Goal: Task Accomplishment & Management: Manage account settings

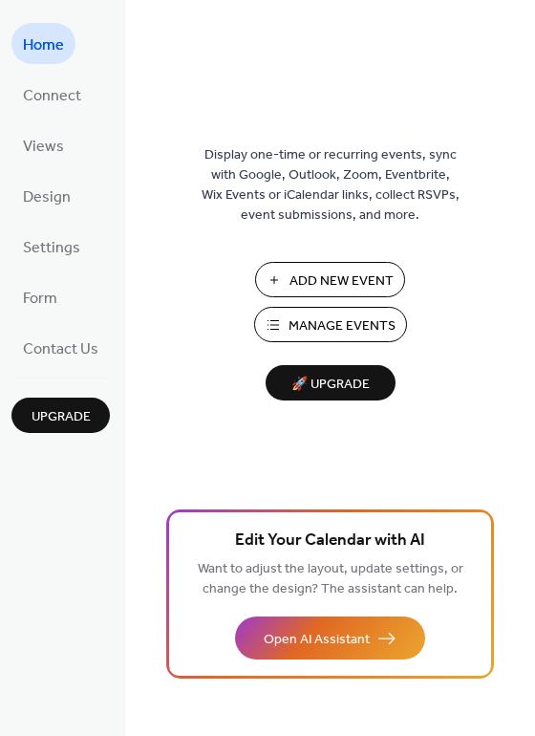
click at [351, 329] on span "Manage Events" at bounding box center [342, 326] width 107 height 20
click at [366, 327] on span "Manage Events" at bounding box center [342, 326] width 107 height 20
click at [343, 331] on span "Manage Events" at bounding box center [342, 326] width 107 height 20
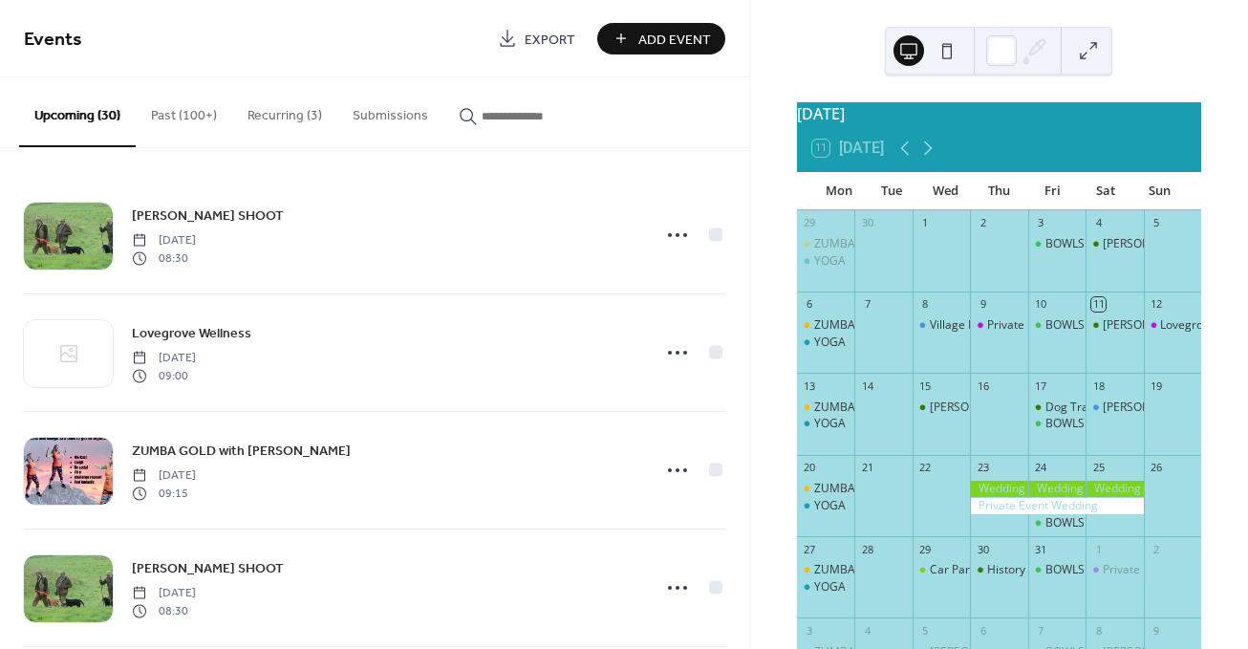
click at [283, 119] on button "Recurring (3)" at bounding box center [284, 111] width 105 height 68
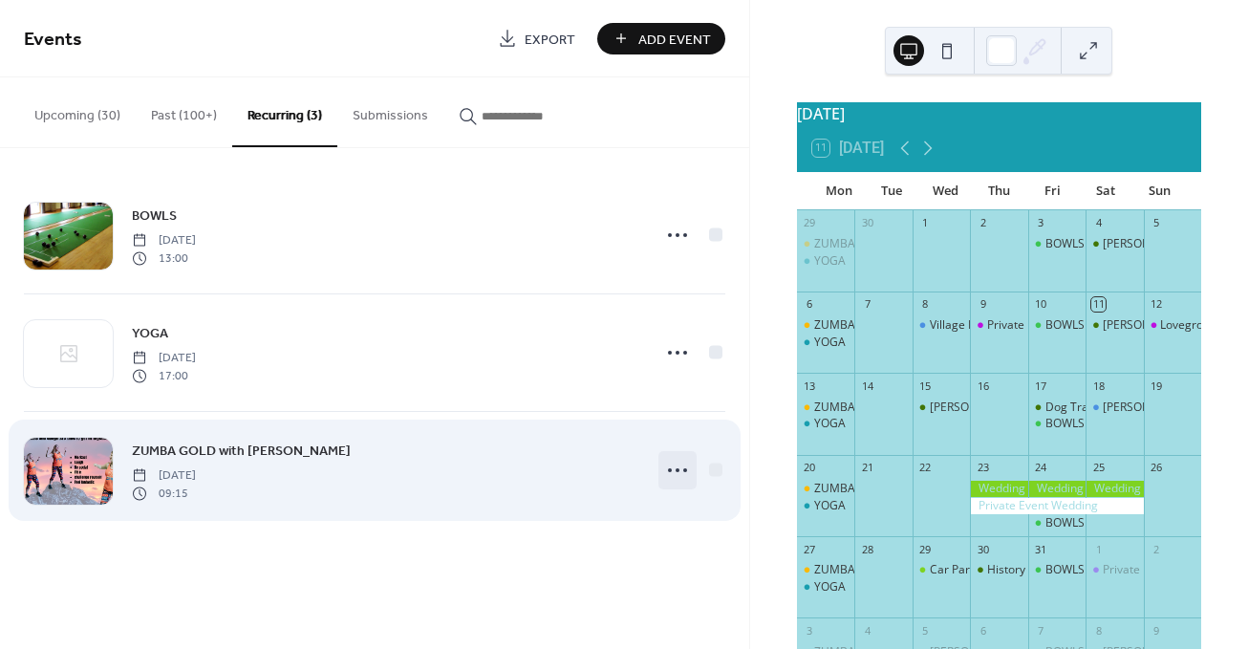
click at [670, 471] on circle at bounding box center [670, 470] width 4 height 4
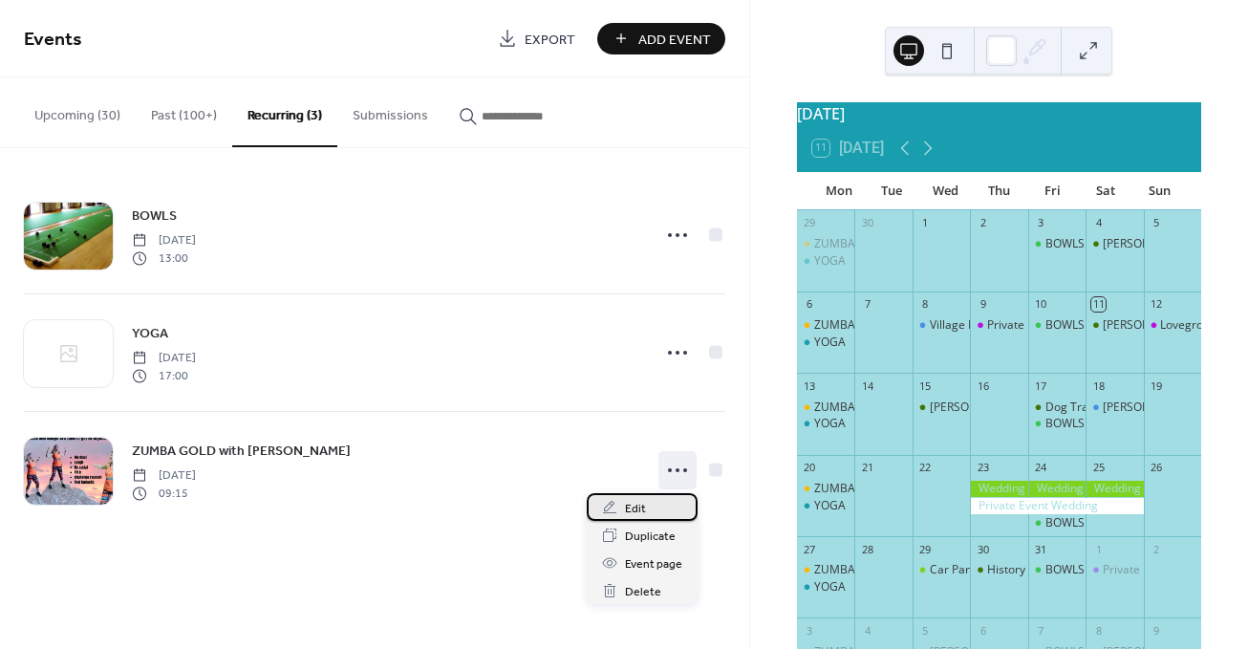
click at [639, 509] on span "Edit" at bounding box center [635, 509] width 21 height 20
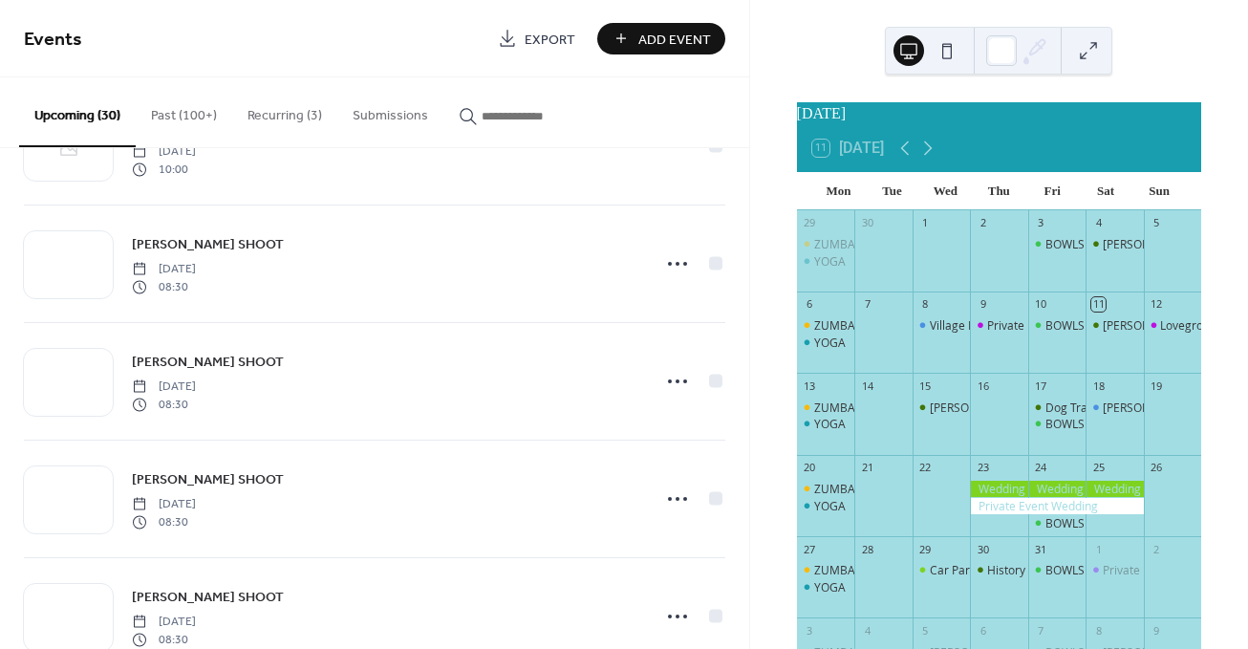
scroll to position [2426, 0]
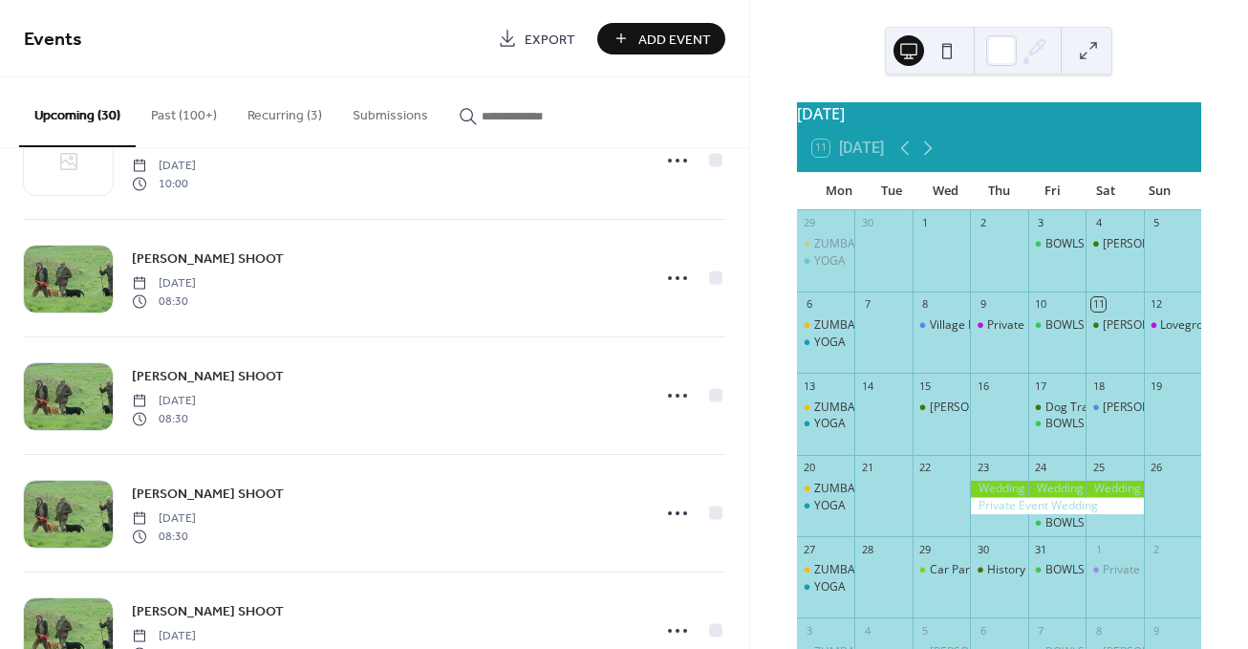
click at [262, 116] on button "Recurring (3)" at bounding box center [284, 111] width 105 height 68
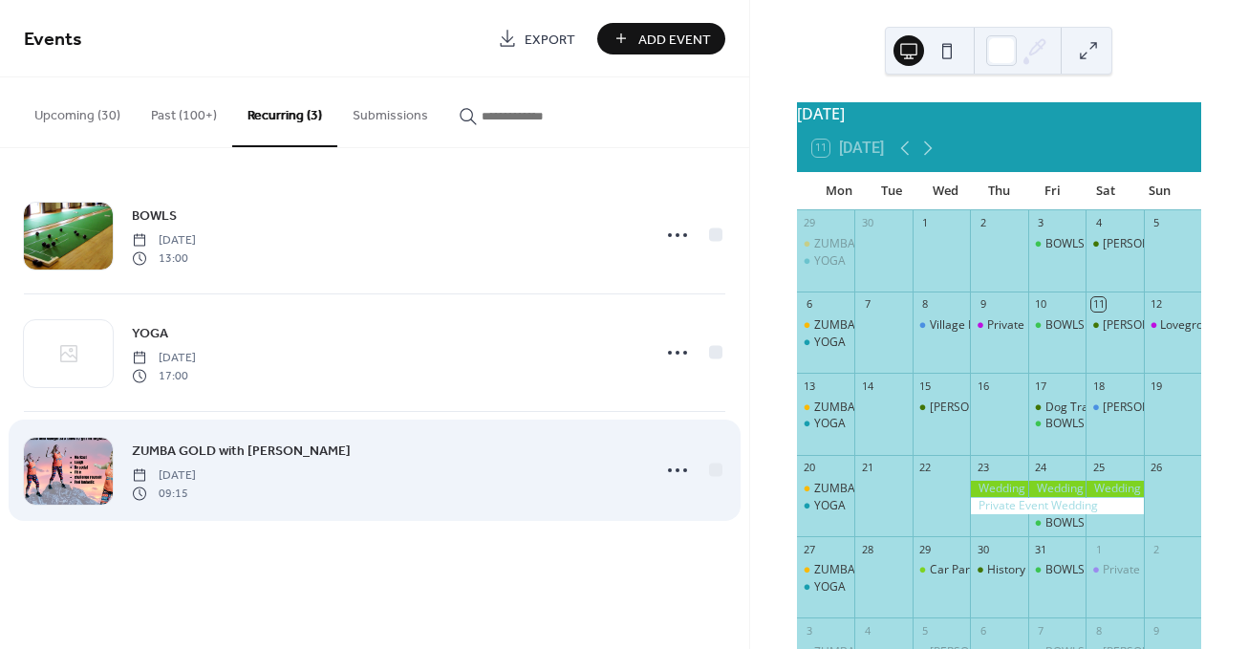
click at [437, 458] on div "ZUMBA GOLD with Abby Monday, October 27, 2025 09:15" at bounding box center [385, 470] width 507 height 61
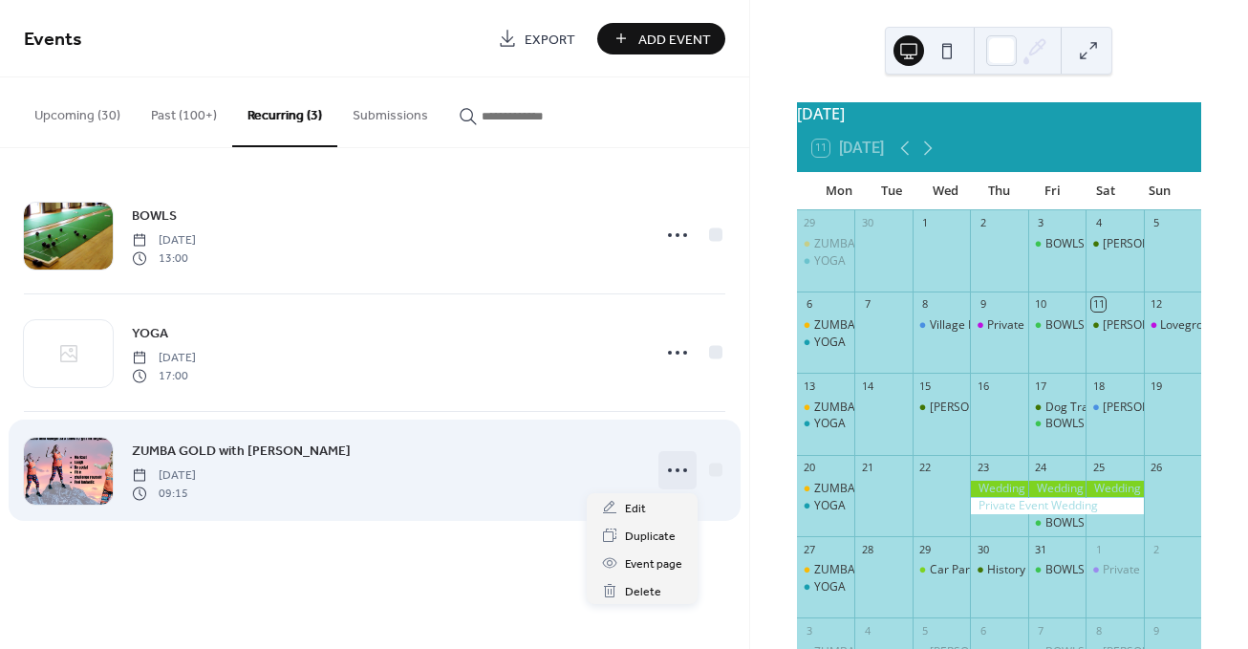
click at [671, 471] on circle at bounding box center [670, 470] width 4 height 4
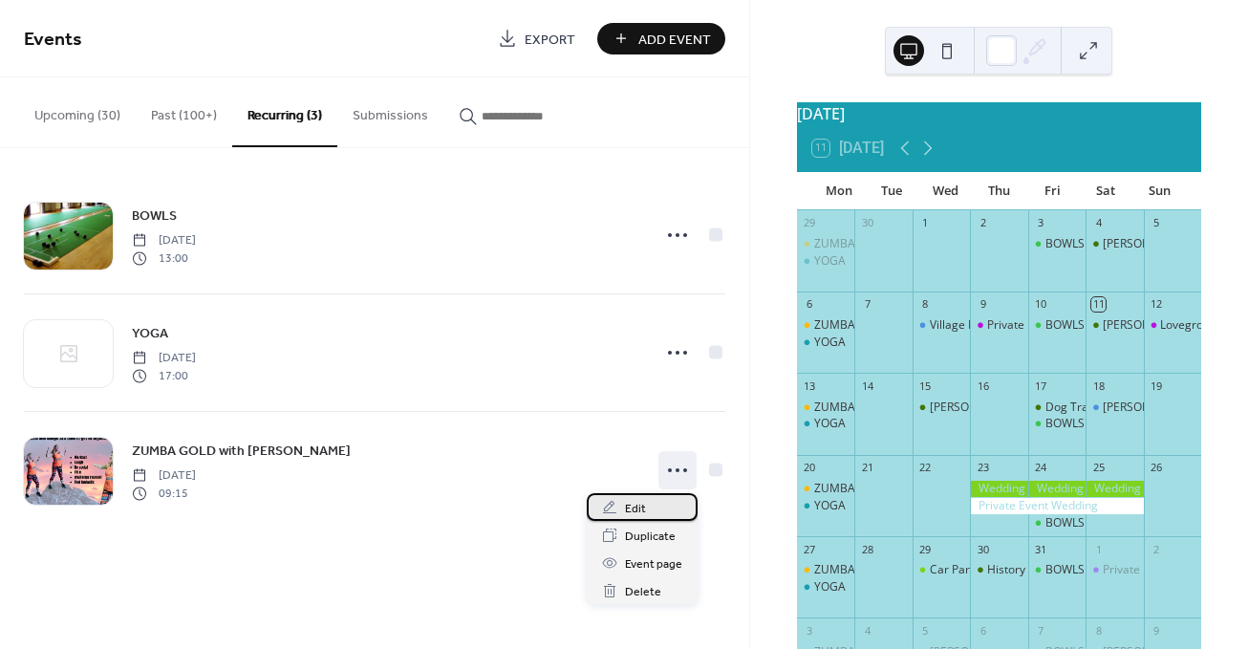
click at [618, 509] on div "Edit" at bounding box center [642, 507] width 111 height 28
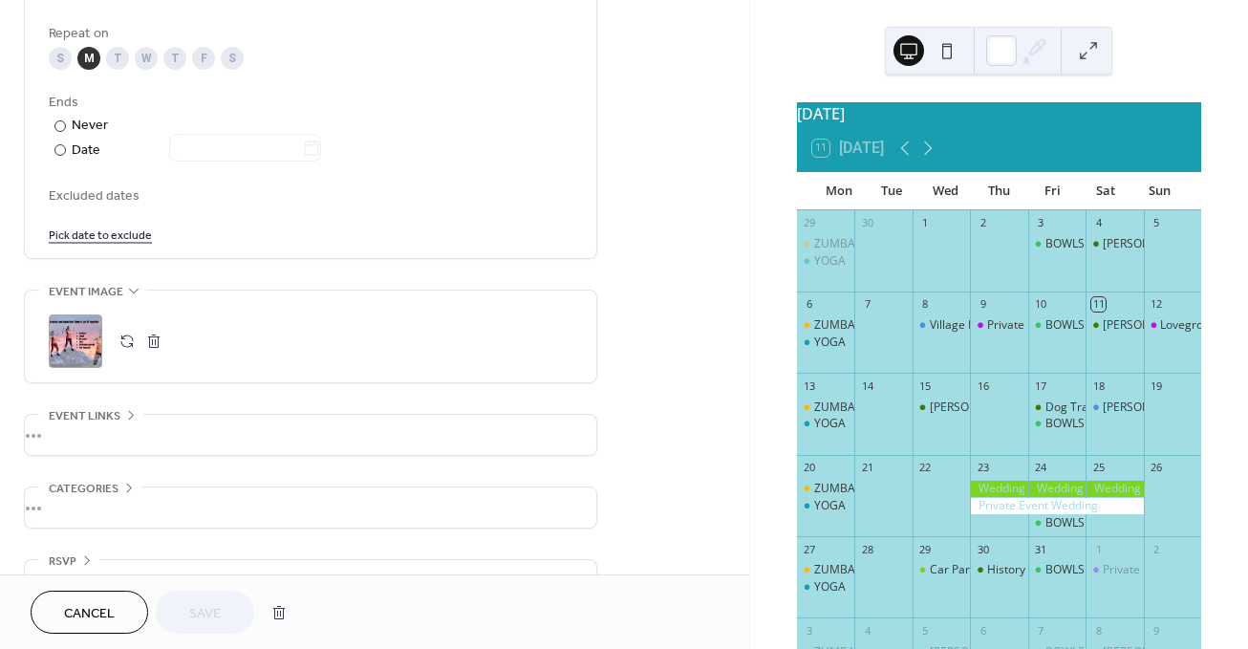
scroll to position [991, 0]
click at [109, 242] on link "Pick date to exclude" at bounding box center [100, 232] width 103 height 20
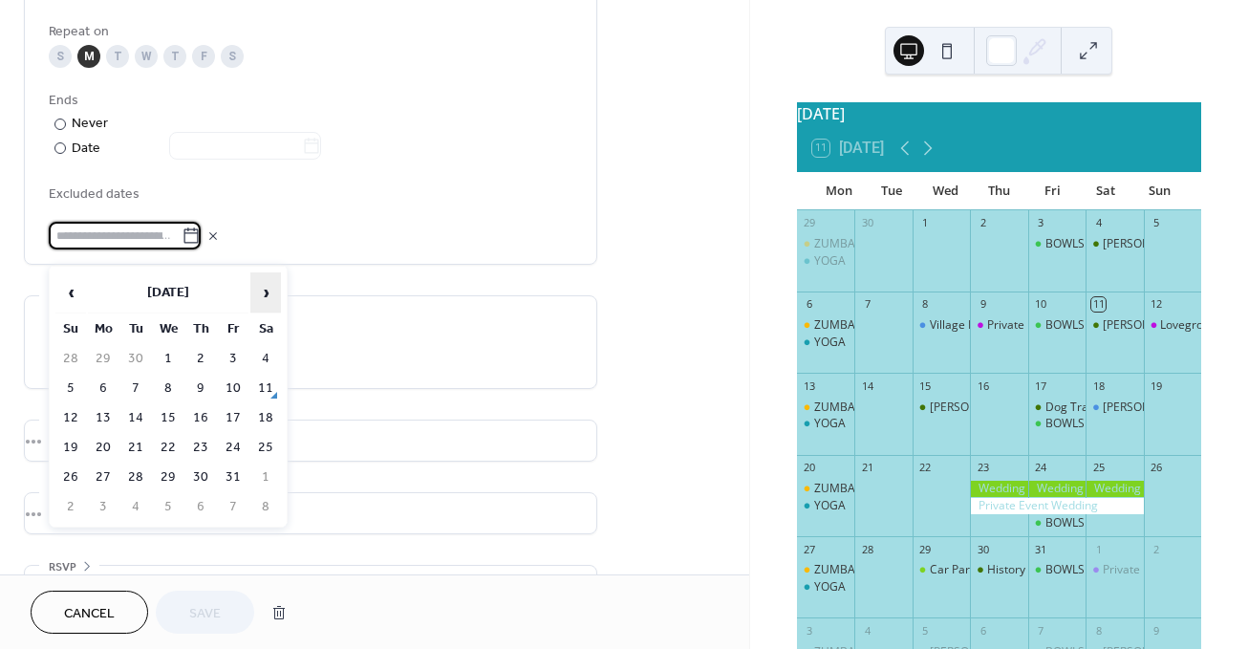
click at [264, 296] on span "›" at bounding box center [265, 292] width 29 height 38
click at [107, 450] on td "22" at bounding box center [103, 448] width 31 height 28
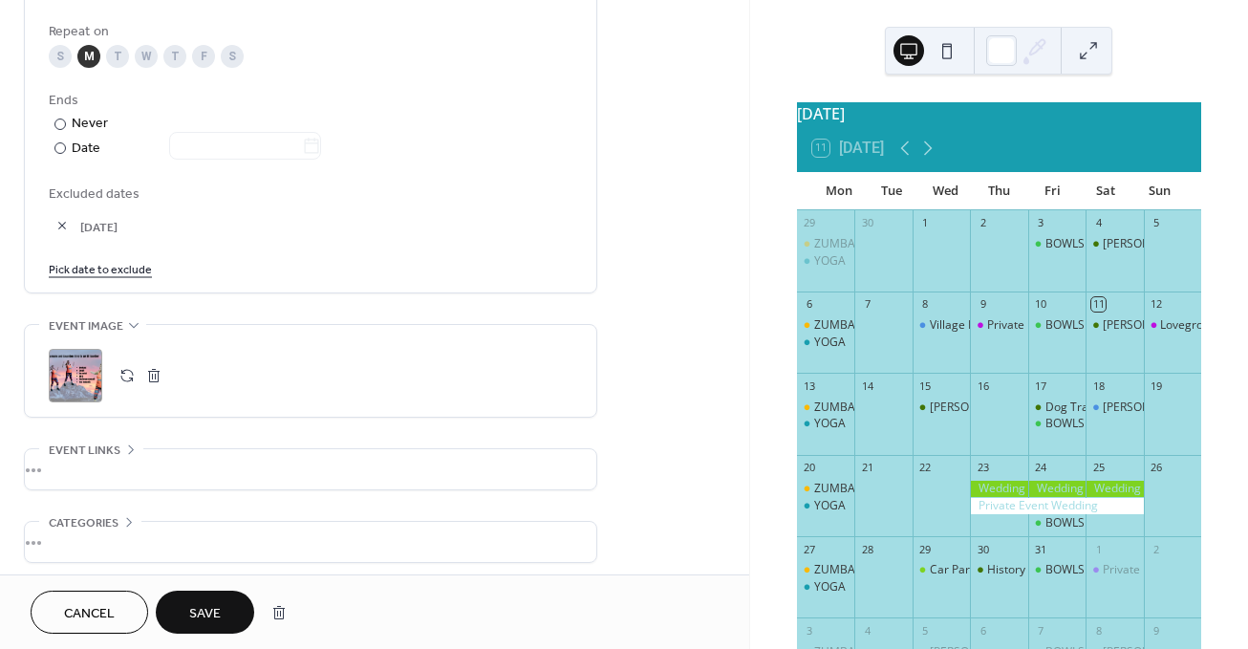
click at [118, 278] on link "Pick date to exclude" at bounding box center [100, 268] width 103 height 20
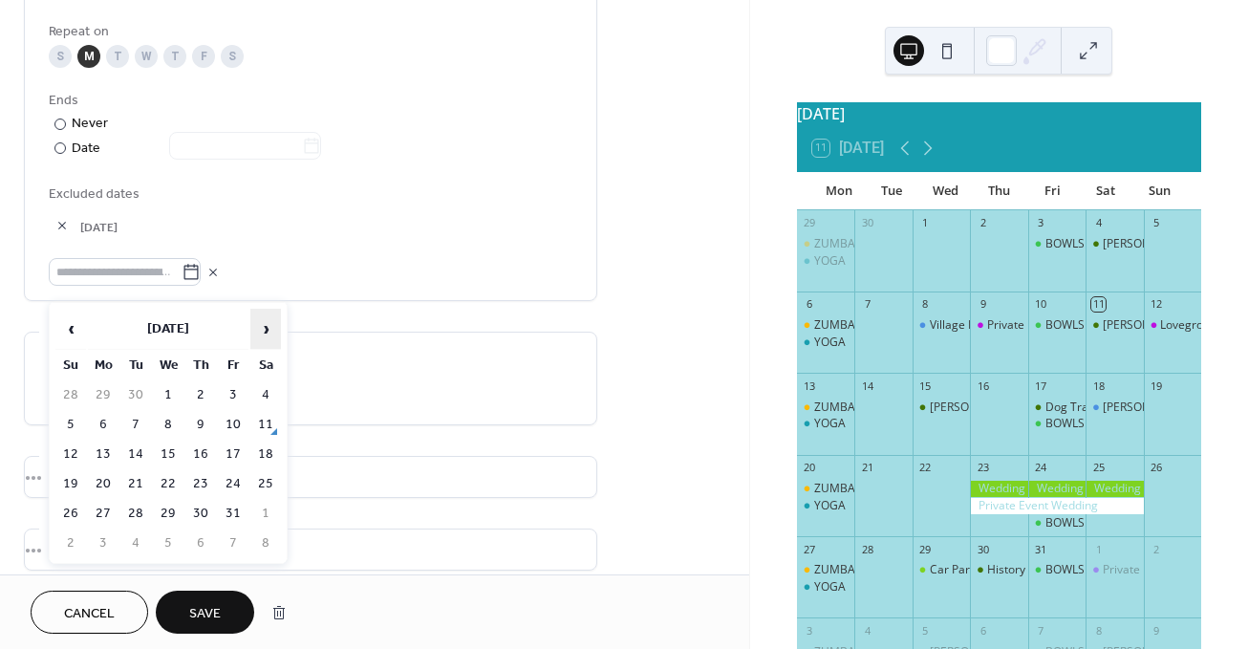
click at [268, 328] on span "›" at bounding box center [265, 329] width 29 height 38
click at [103, 511] on td "29" at bounding box center [103, 514] width 31 height 28
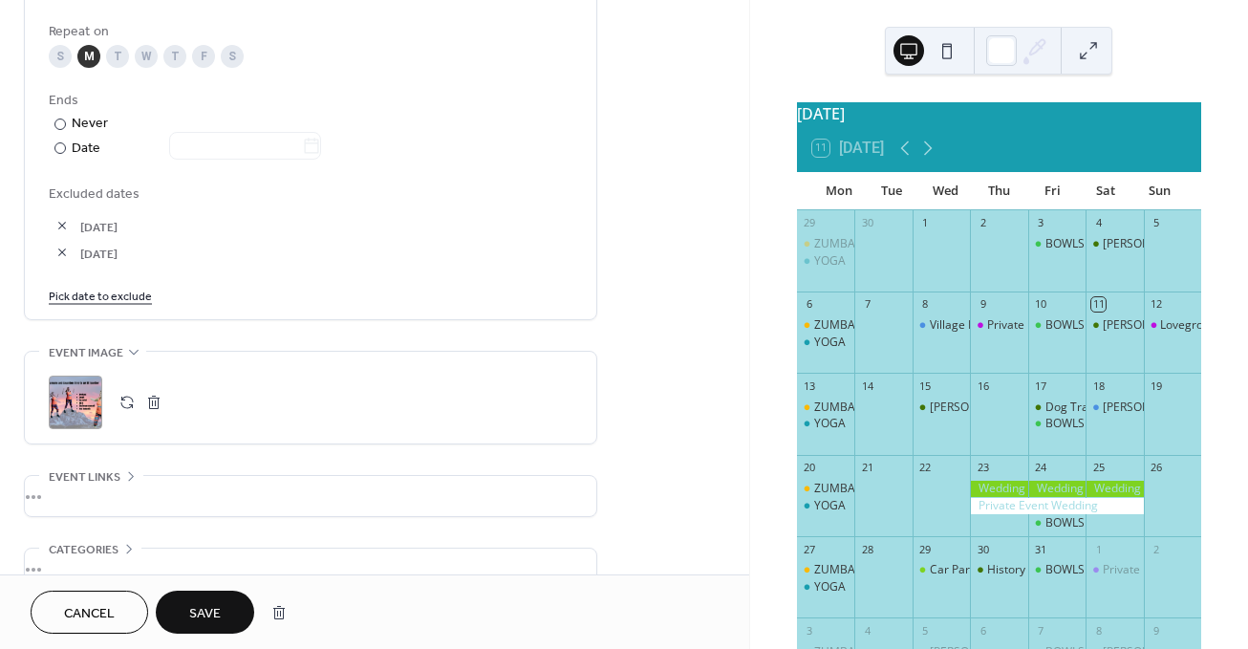
click at [107, 305] on link "Pick date to exclude" at bounding box center [100, 295] width 103 height 20
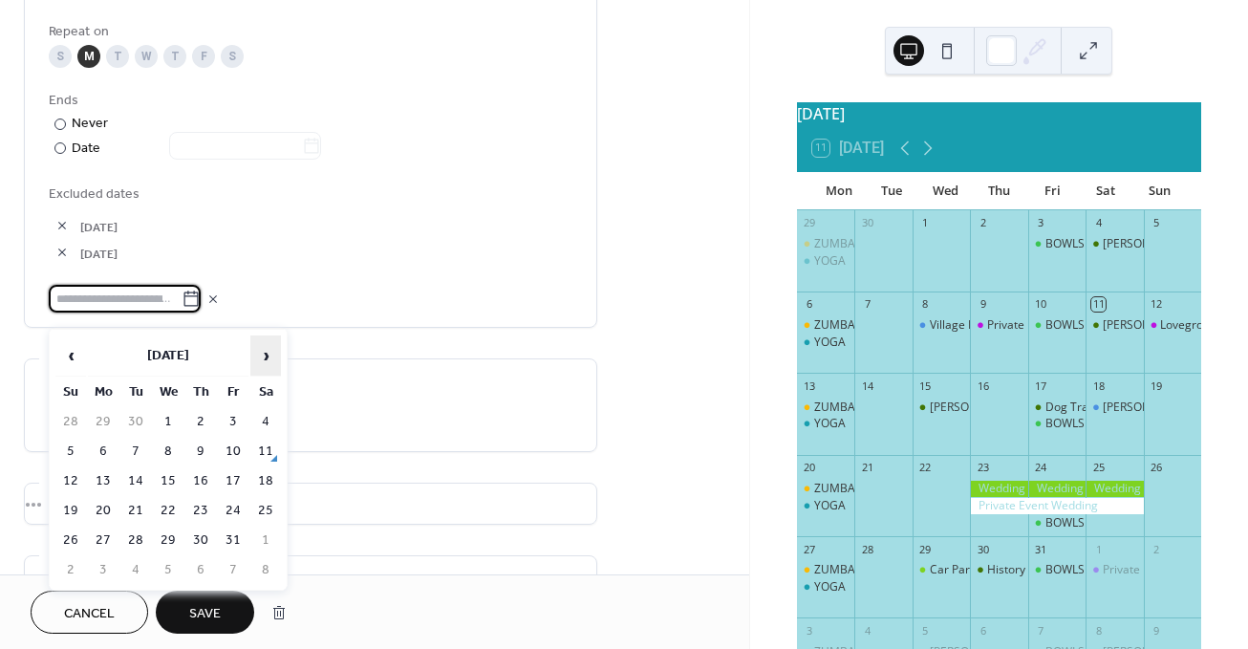
click at [270, 359] on span "›" at bounding box center [265, 355] width 29 height 38
click at [435, 266] on div "29-Dec-2025" at bounding box center [311, 252] width 524 height 27
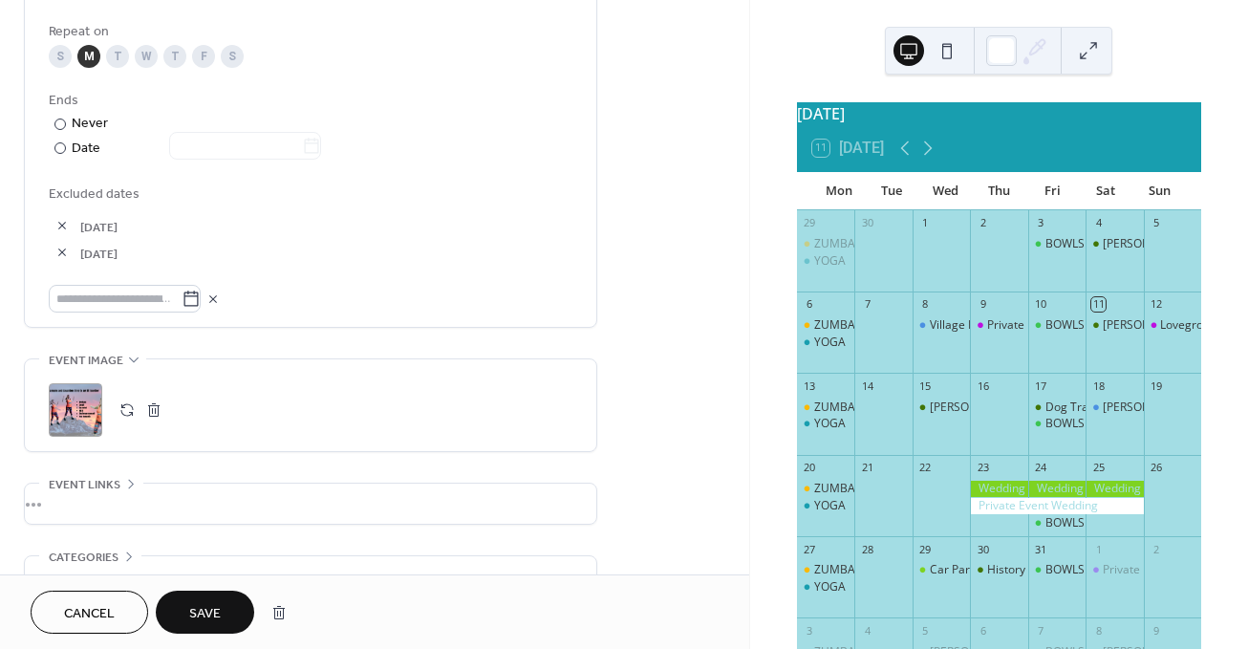
click at [200, 605] on span "Save" at bounding box center [205, 614] width 32 height 20
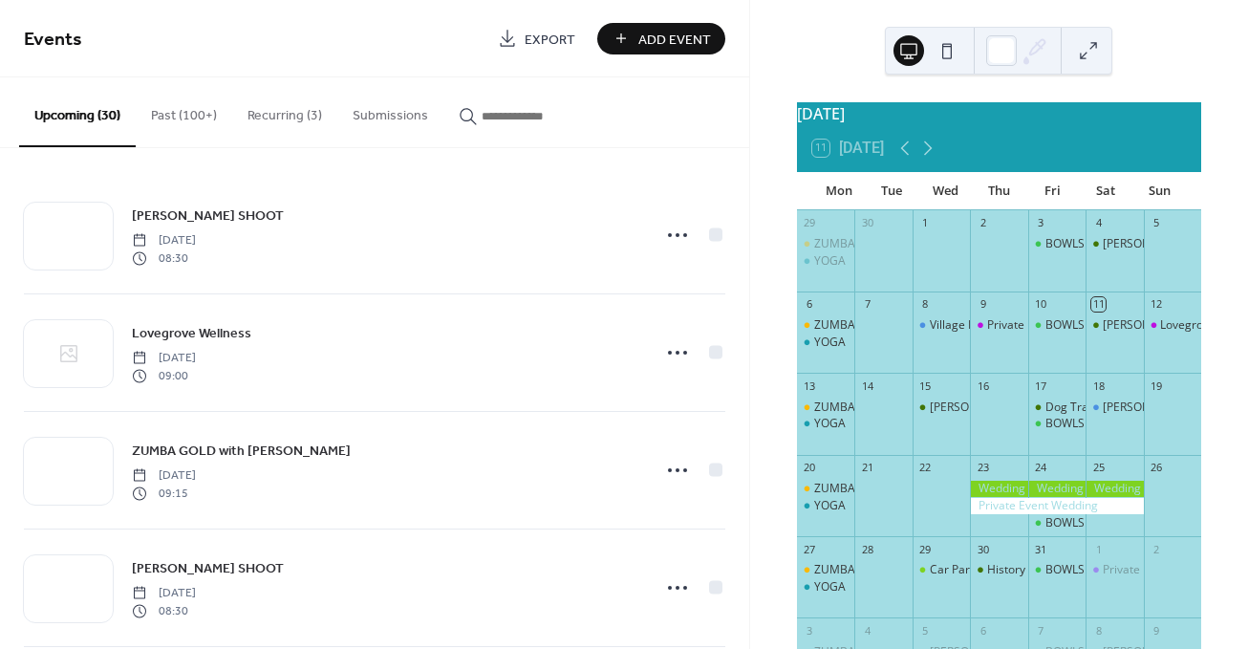
click at [258, 119] on button "Recurring (3)" at bounding box center [284, 111] width 105 height 68
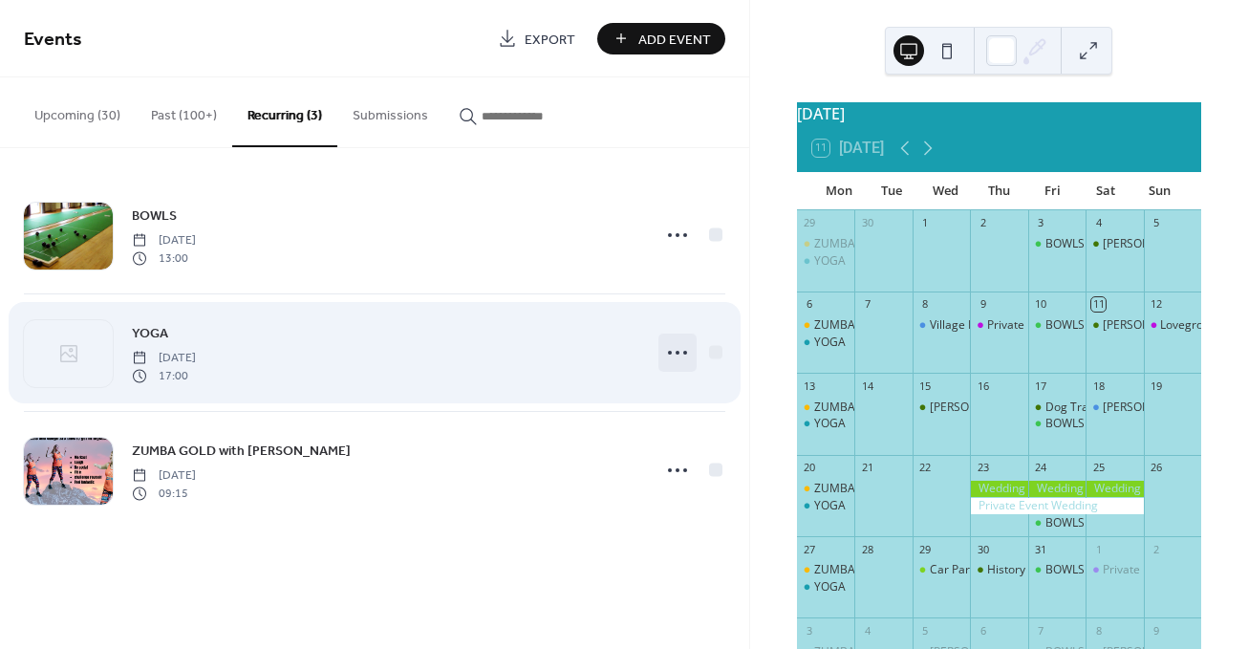
click at [675, 354] on icon at bounding box center [677, 352] width 31 height 31
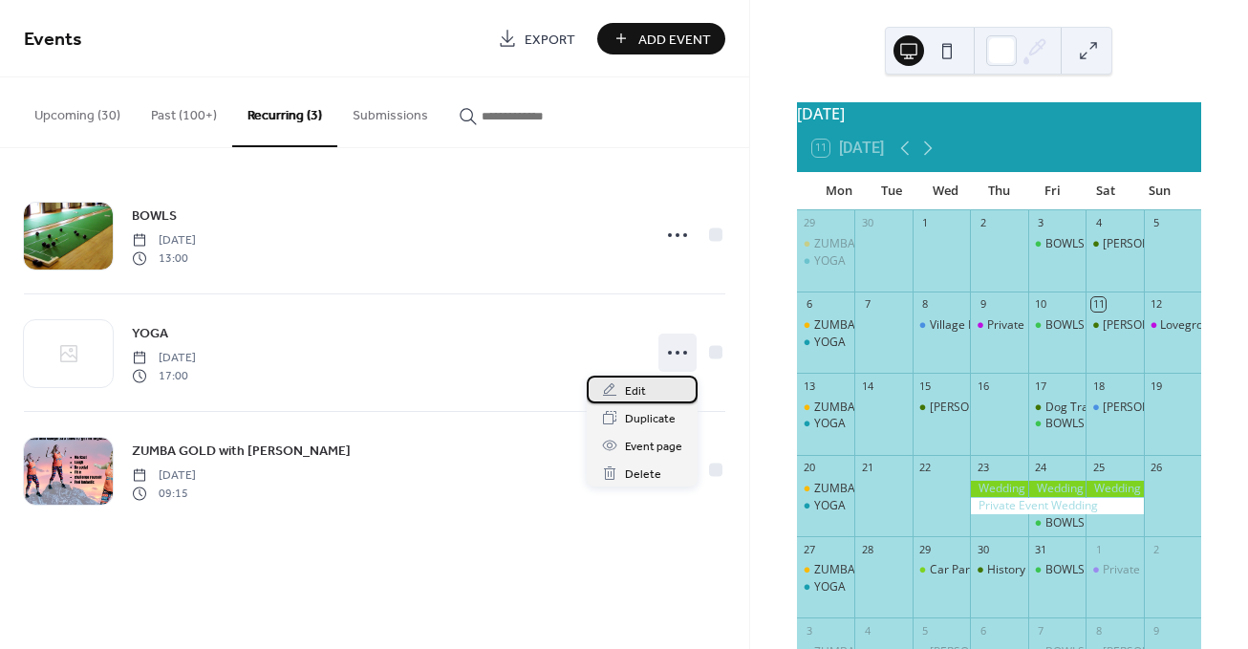
click at [648, 397] on div "Edit" at bounding box center [642, 390] width 111 height 28
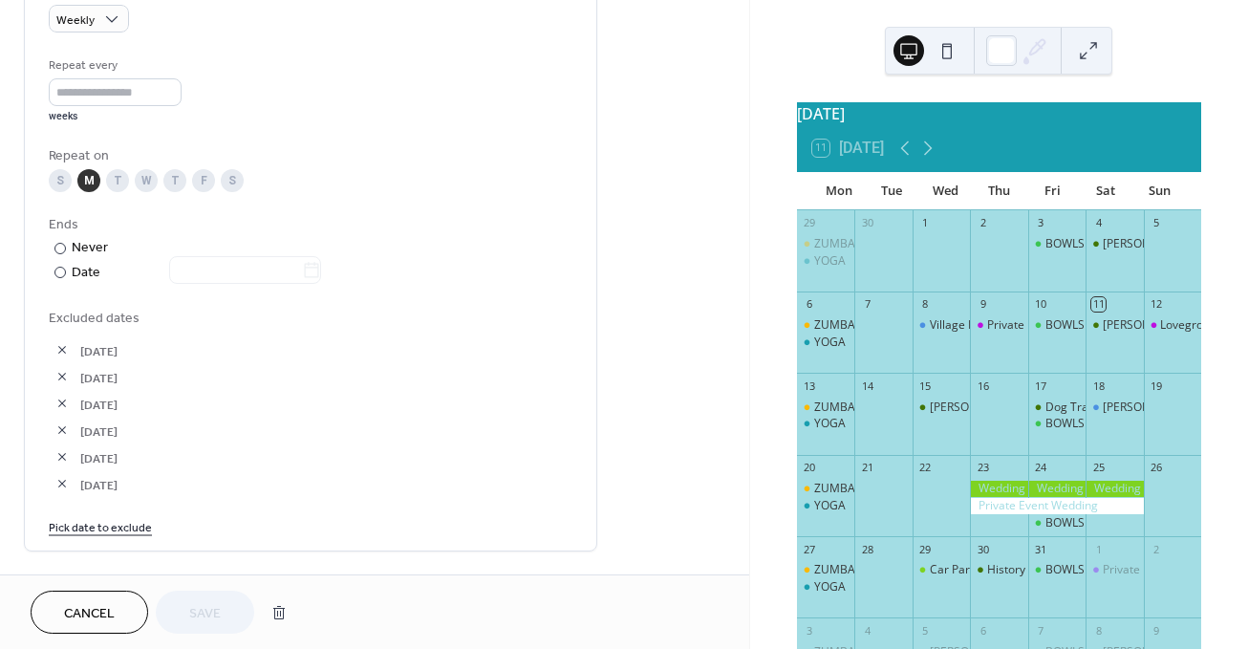
scroll to position [869, 0]
click at [126, 533] on link "Pick date to exclude" at bounding box center [100, 524] width 103 height 20
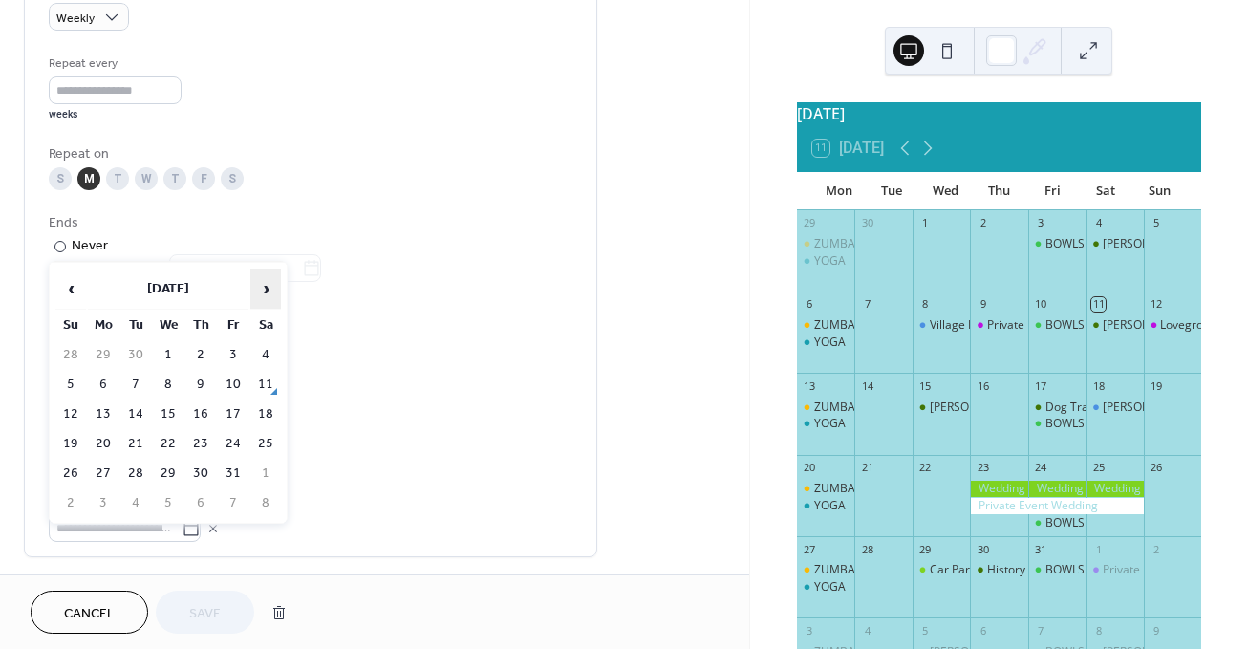
click at [261, 292] on span "›" at bounding box center [265, 289] width 29 height 38
click at [101, 444] on td "22" at bounding box center [103, 444] width 31 height 28
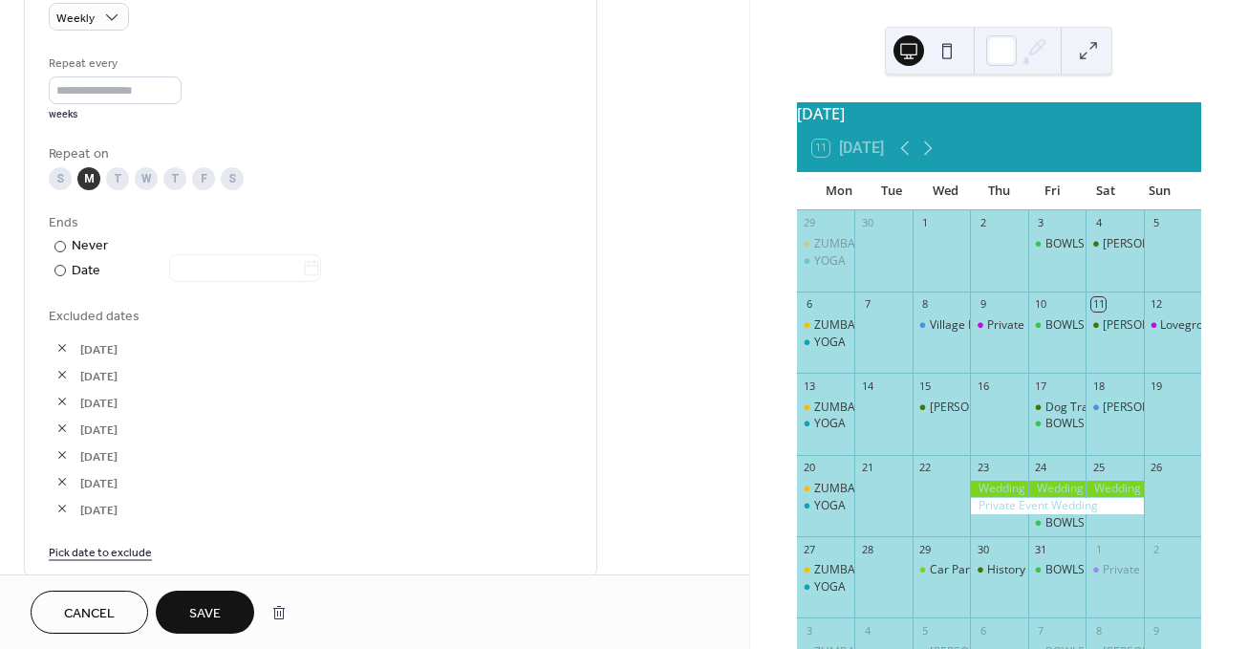
click at [101, 561] on link "Pick date to exclude" at bounding box center [100, 551] width 103 height 20
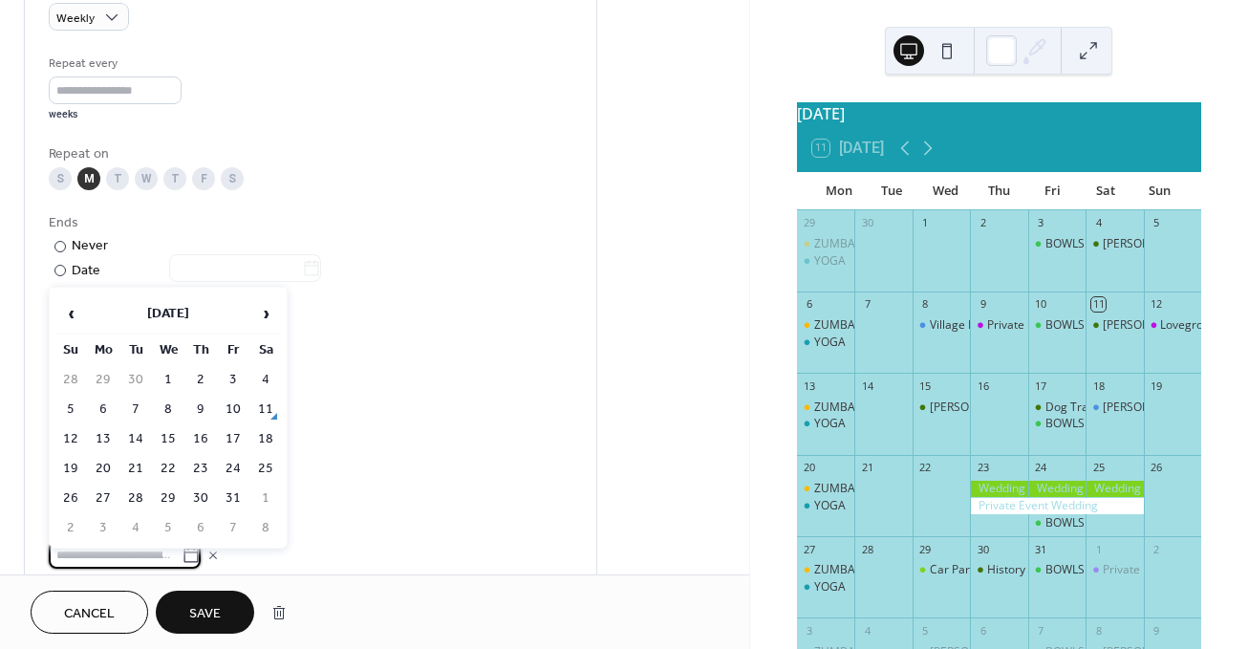
scroll to position [871, 0]
click at [264, 313] on span "›" at bounding box center [265, 313] width 29 height 38
click at [106, 499] on td "29" at bounding box center [103, 499] width 31 height 28
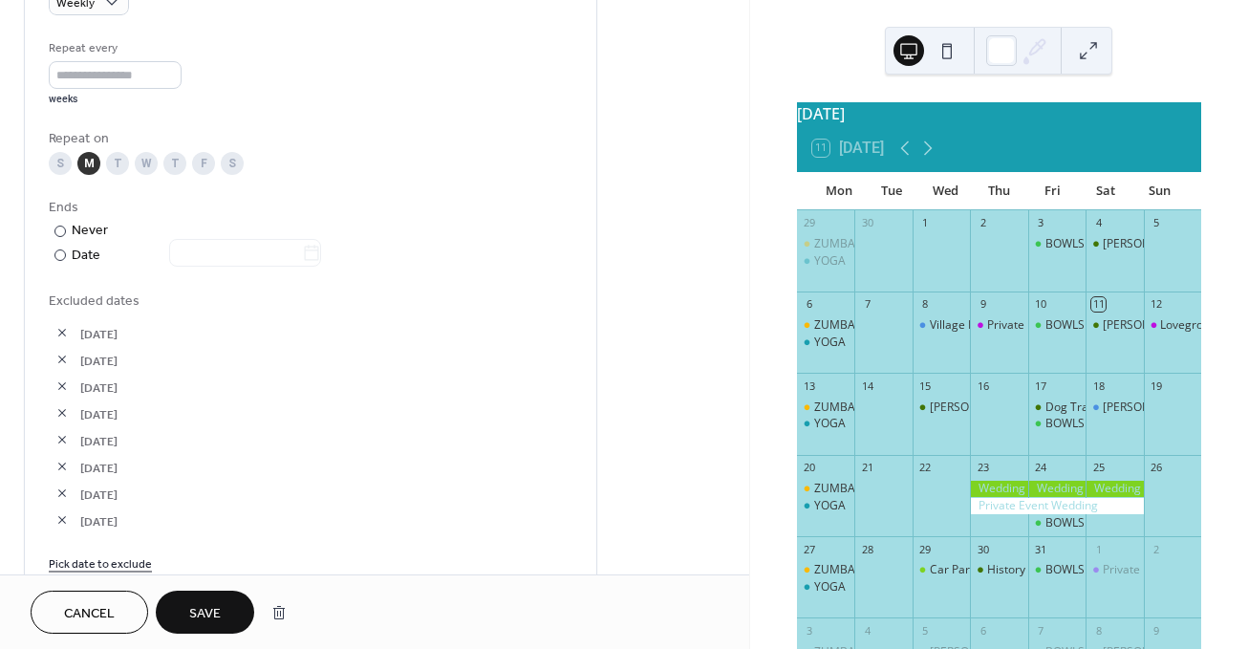
scroll to position [883, 0]
click at [223, 620] on button "Save" at bounding box center [205, 612] width 98 height 43
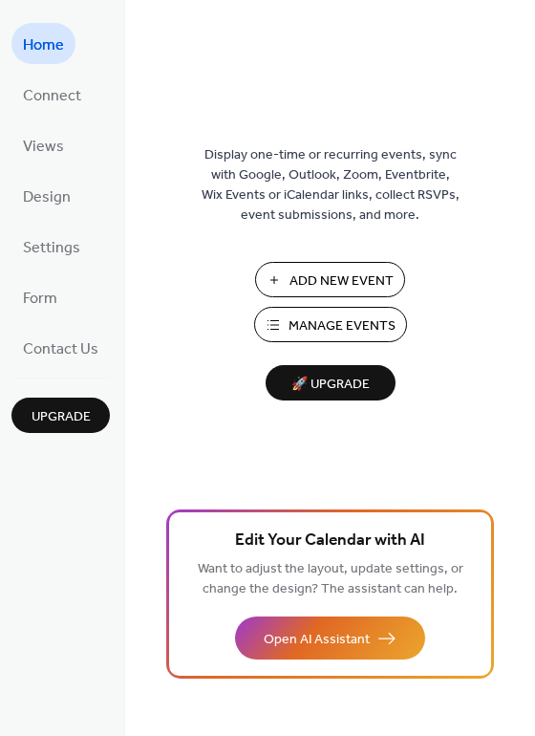
click at [296, 322] on span "Manage Events" at bounding box center [342, 326] width 107 height 20
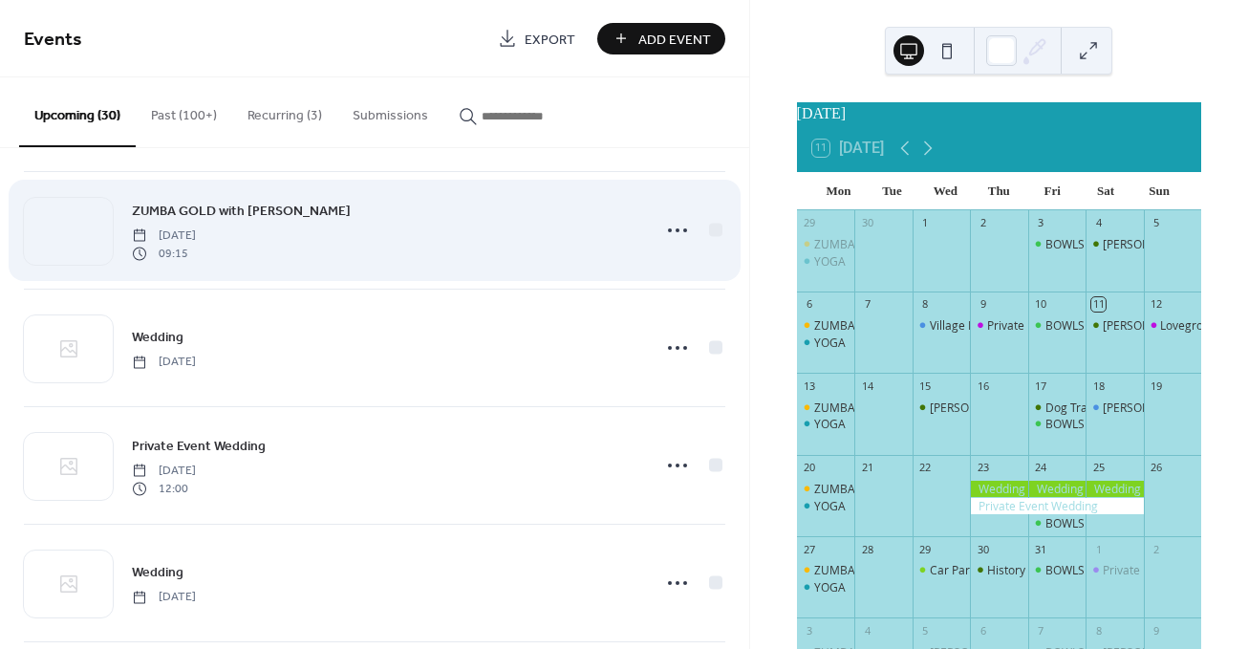
scroll to position [711, 0]
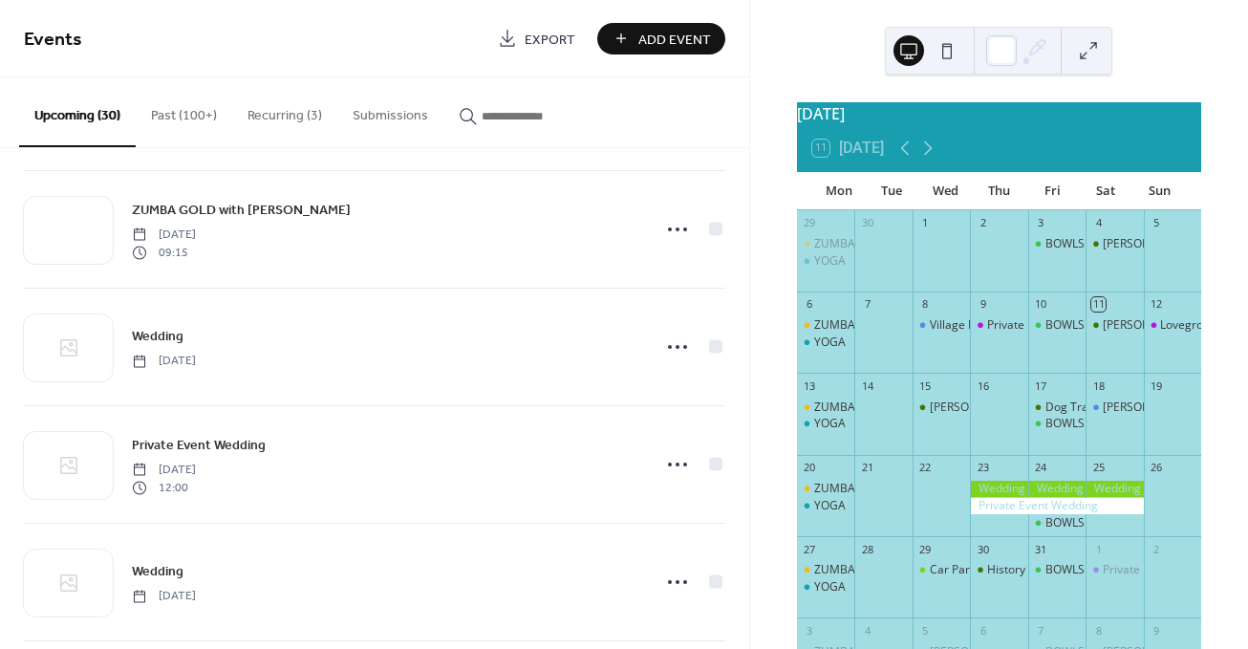
click at [292, 114] on button "Recurring (3)" at bounding box center [284, 111] width 105 height 68
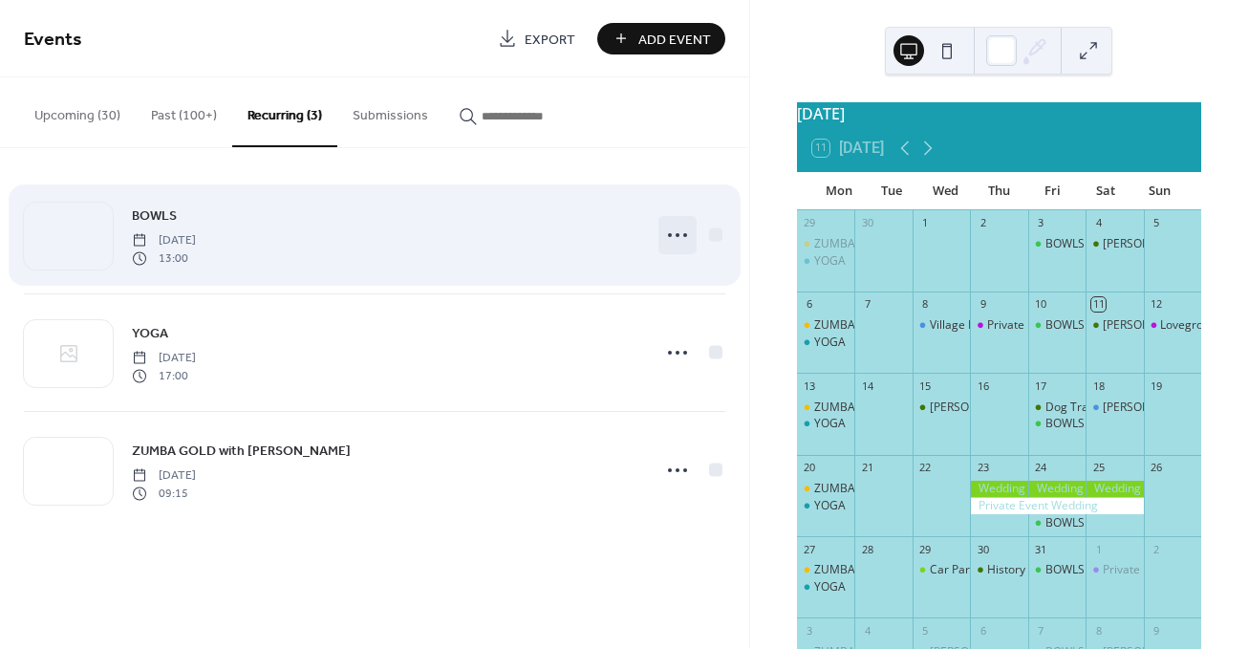
click at [672, 235] on icon at bounding box center [677, 235] width 31 height 31
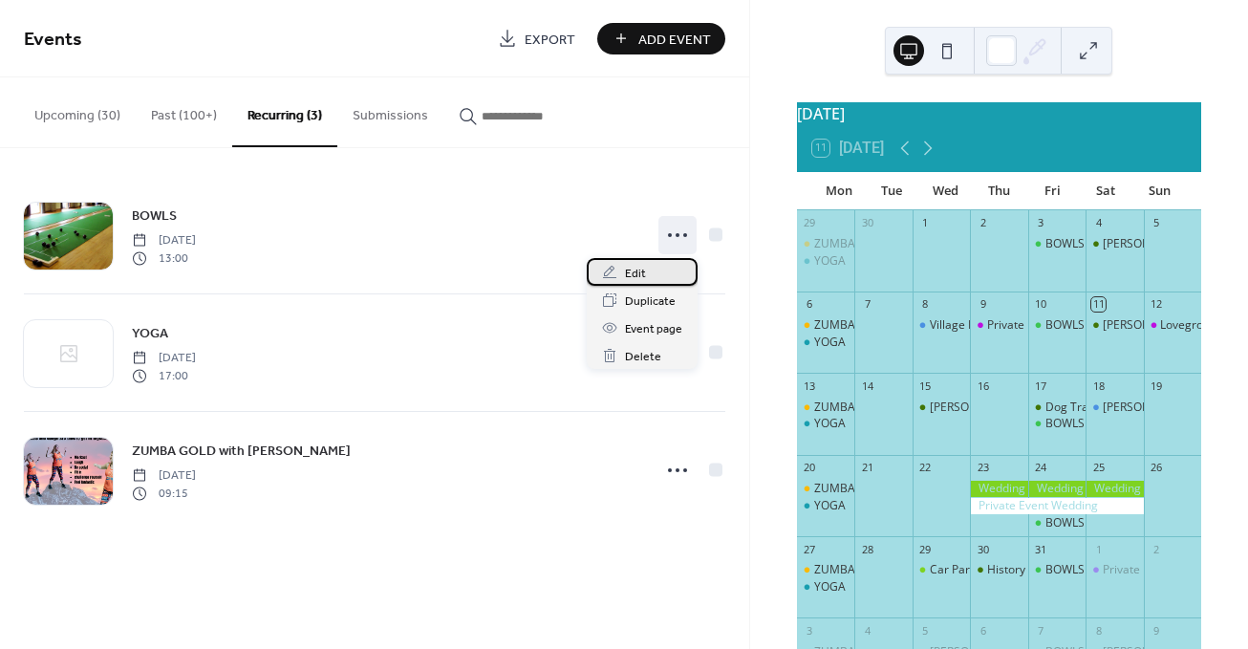
click at [631, 268] on span "Edit" at bounding box center [635, 274] width 21 height 20
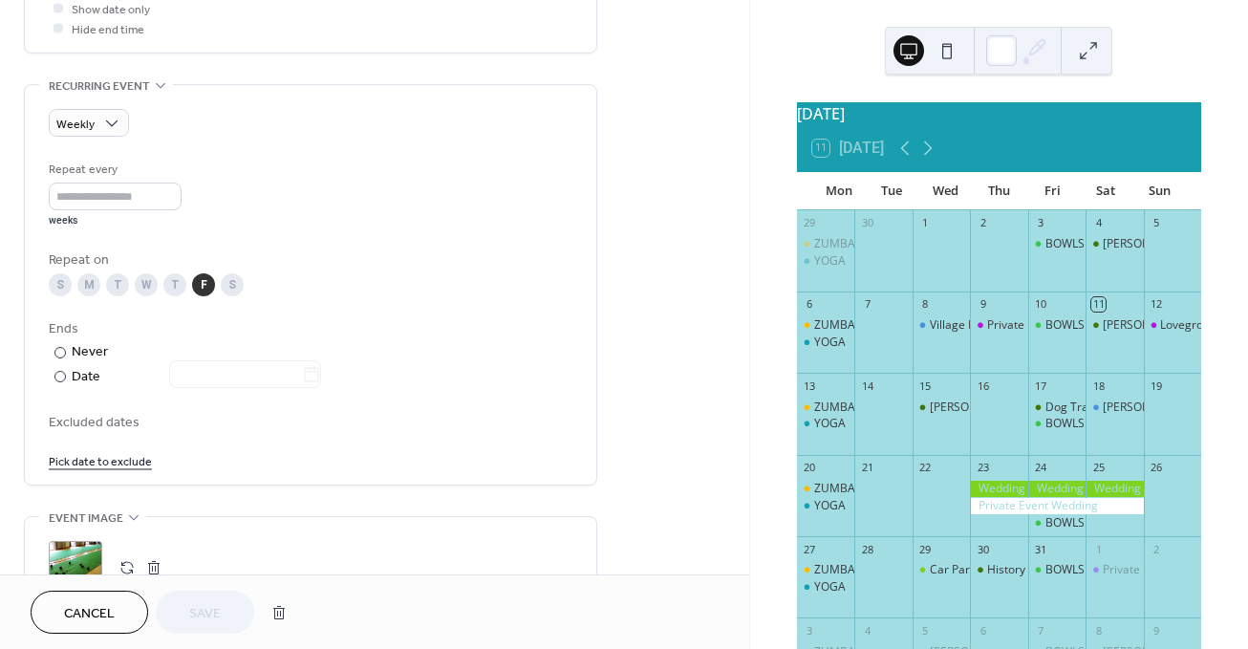
scroll to position [764, 0]
click at [133, 469] on link "Pick date to exclude" at bounding box center [100, 459] width 103 height 20
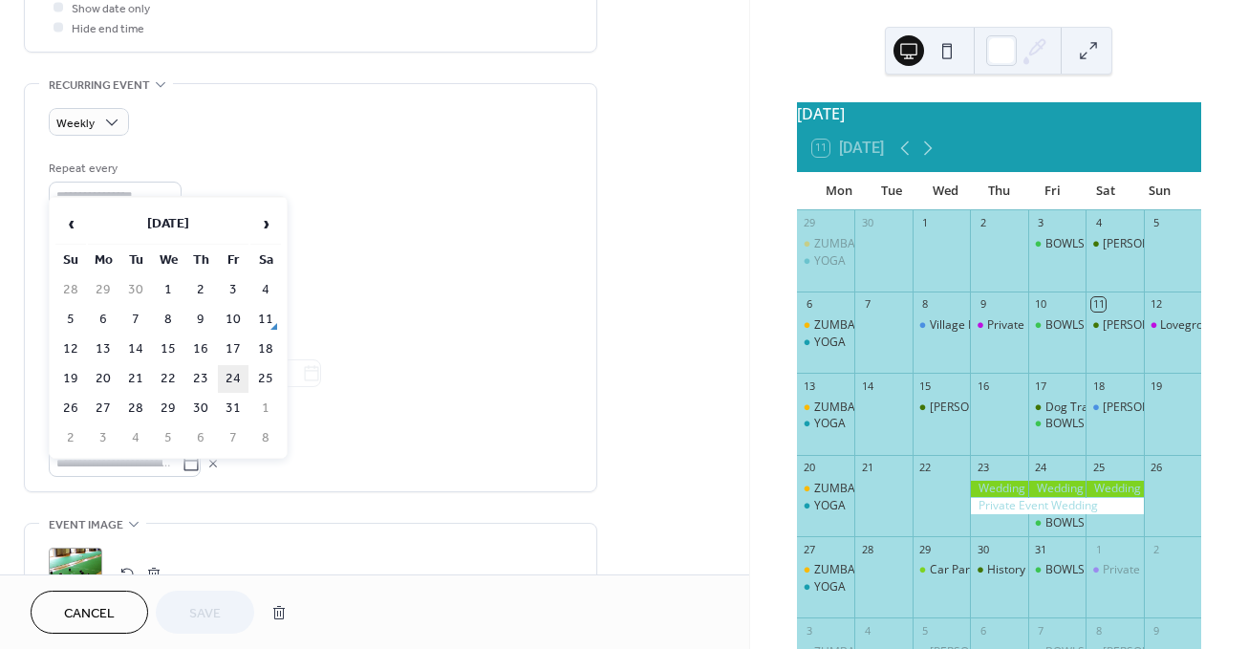
click at [241, 381] on td "24" at bounding box center [233, 379] width 31 height 28
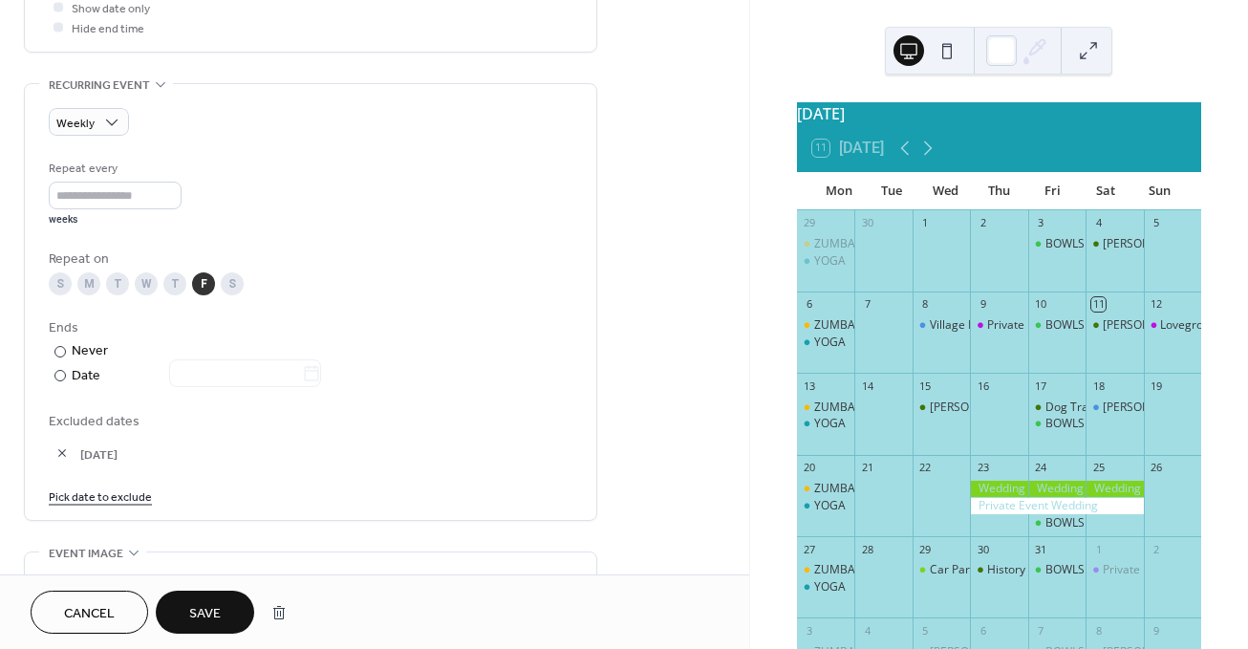
click at [207, 620] on span "Save" at bounding box center [205, 614] width 32 height 20
